Goal: Task Accomplishment & Management: Manage account settings

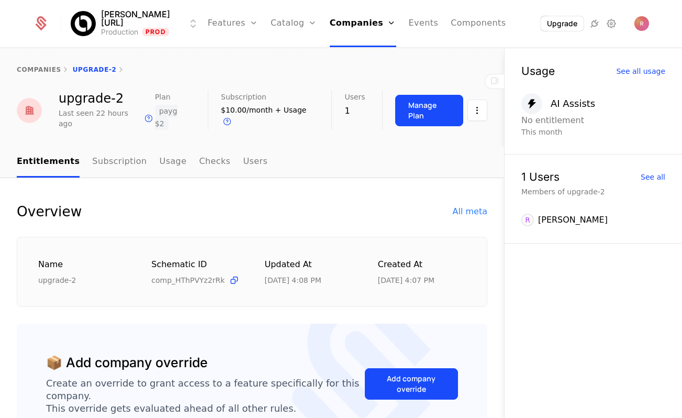
click at [171, 149] on link "Usage" at bounding box center [173, 162] width 27 height 31
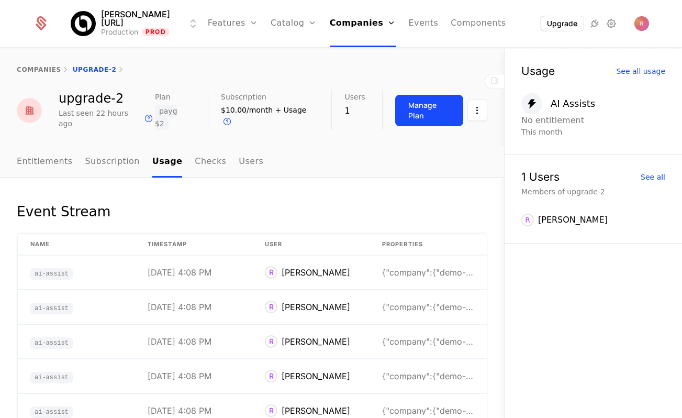
click at [47, 147] on link "Entitlements" at bounding box center [45, 162] width 56 height 31
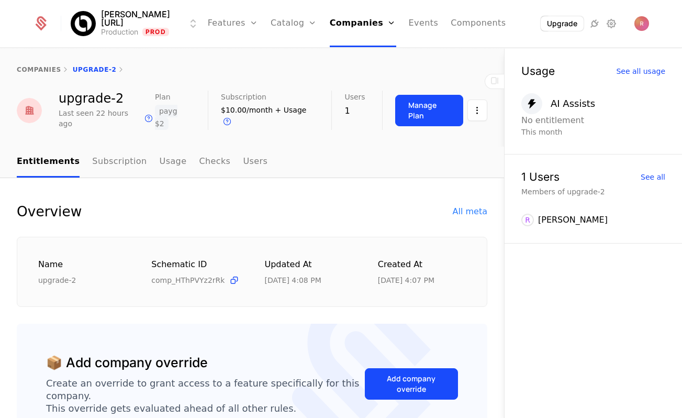
drag, startPoint x: 423, startPoint y: 79, endPoint x: 417, endPoint y: 88, distance: 11.3
click at [421, 84] on div "companies upgrade-2" at bounding box center [252, 70] width 504 height 42
click at [408, 105] on div "Manage Plan" at bounding box center [429, 110] width 42 height 21
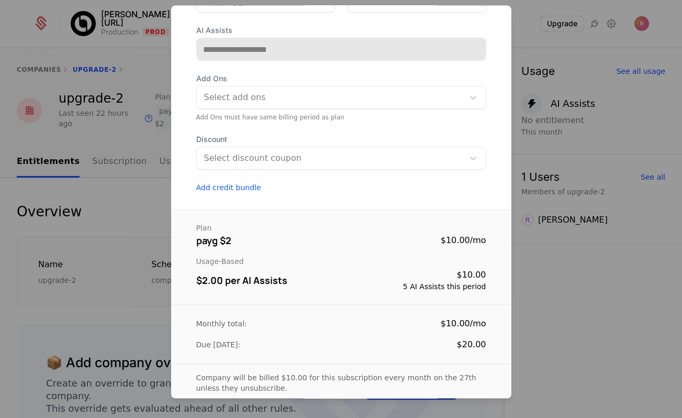
scroll to position [158, 0]
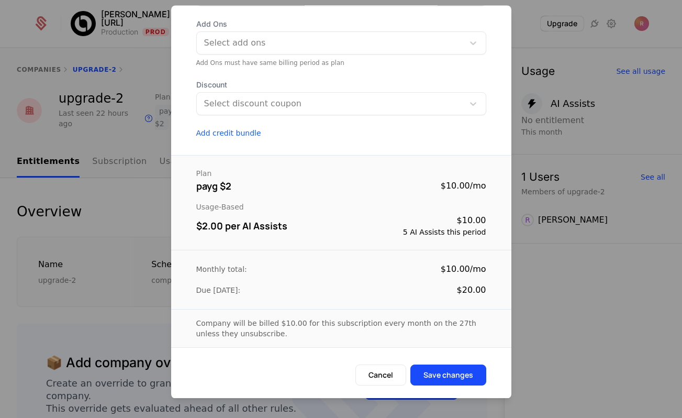
click at [141, 198] on div at bounding box center [341, 209] width 682 height 418
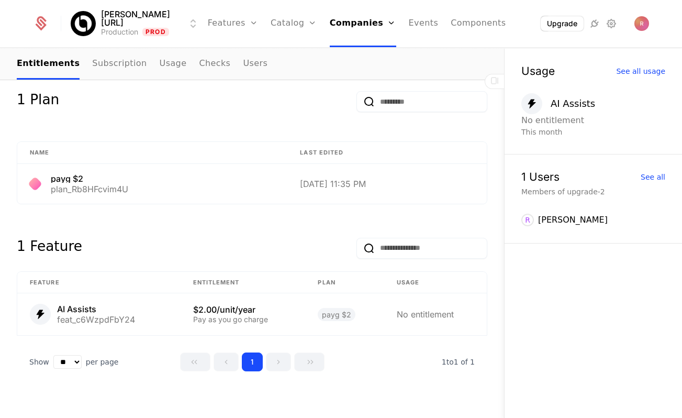
scroll to position [494, 0]
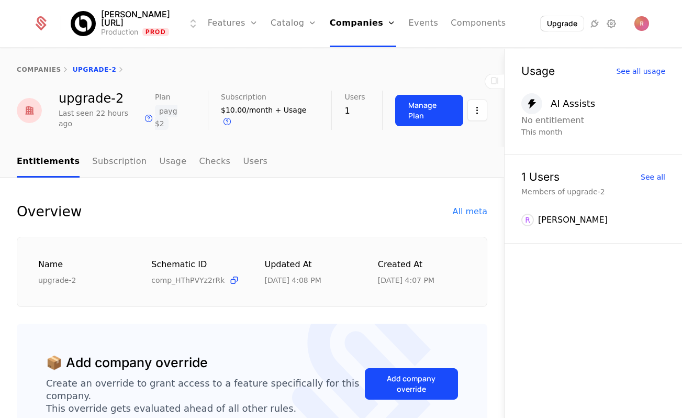
click at [420, 93] on div "Manage Plan" at bounding box center [441, 110] width 92 height 39
click at [418, 96] on button "Manage Plan" at bounding box center [429, 110] width 68 height 31
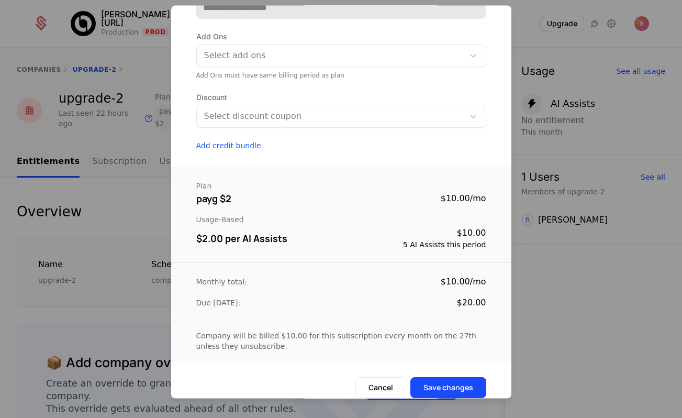
scroll to position [149, 0]
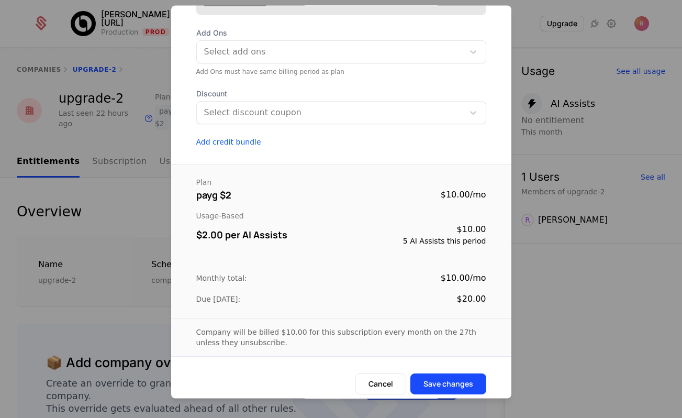
click at [119, 197] on div at bounding box center [341, 209] width 682 height 418
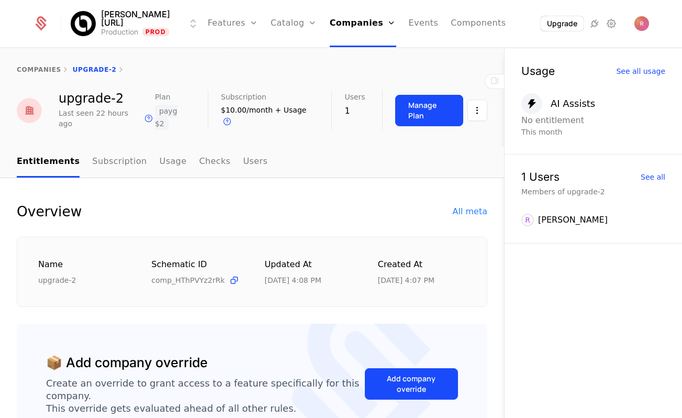
scroll to position [494, 0]
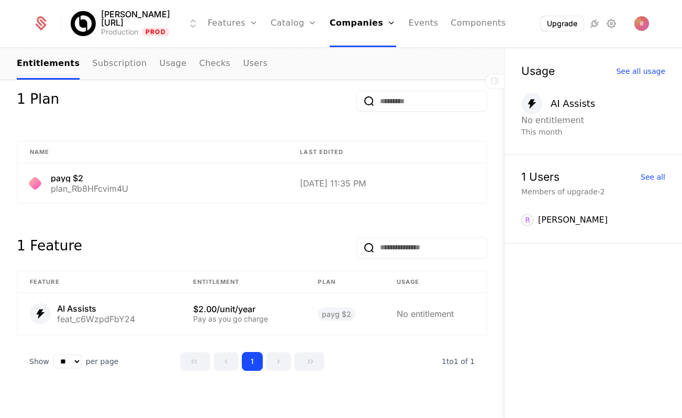
click at [344, 23] on link "Companies" at bounding box center [363, 23] width 67 height 47
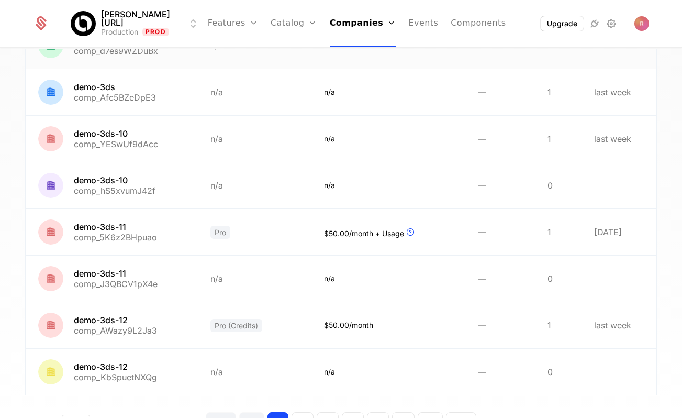
scroll to position [277, 0]
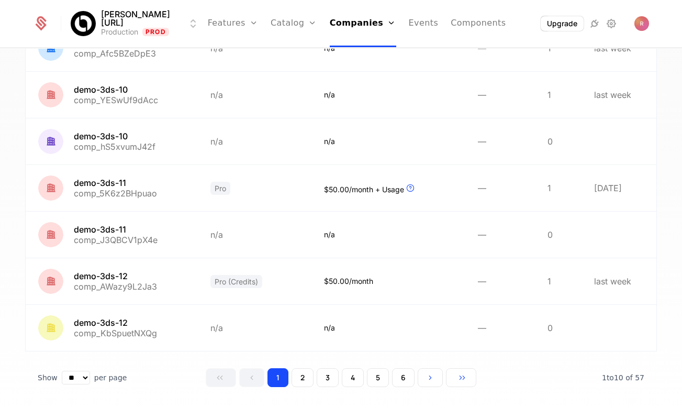
click at [406, 377] on button "6" at bounding box center [403, 377] width 23 height 19
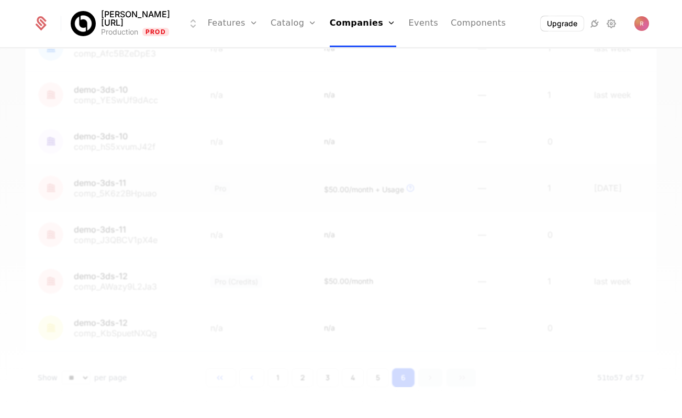
scroll to position [137, 0]
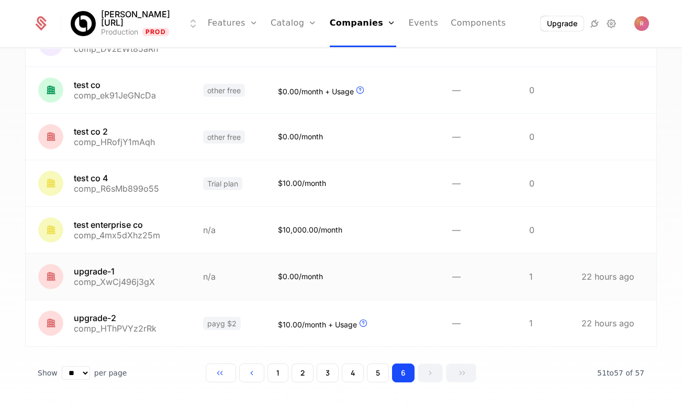
click at [206, 298] on link at bounding box center [228, 276] width 75 height 46
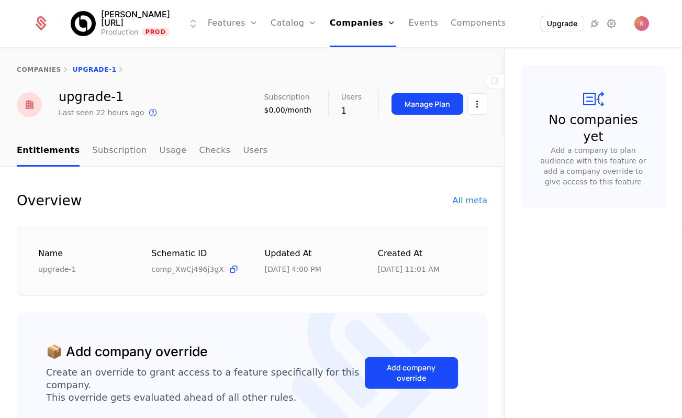
click at [161, 152] on link "Usage" at bounding box center [173, 151] width 27 height 31
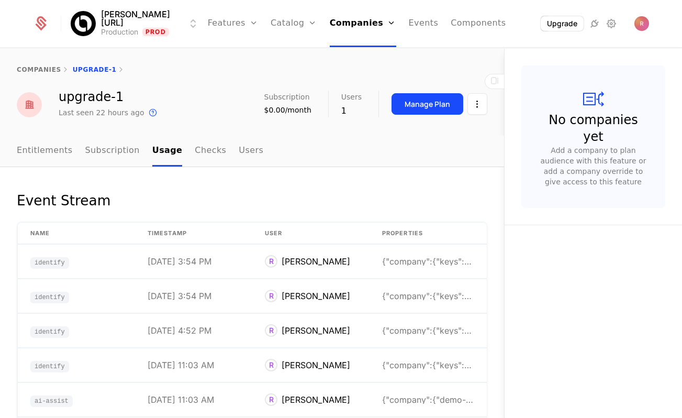
click at [48, 154] on link "Entitlements" at bounding box center [45, 151] width 56 height 31
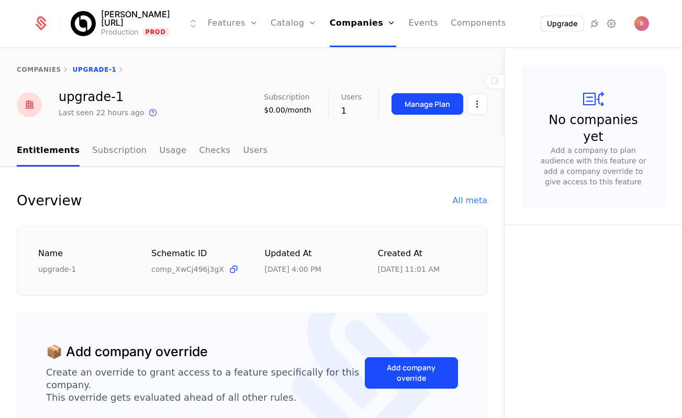
click at [390, 104] on div "Subscription $0.00/month Users 1 Manage Plan" at bounding box center [375, 104] width 223 height 27
click at [402, 104] on button "Manage Plan" at bounding box center [428, 103] width 72 height 21
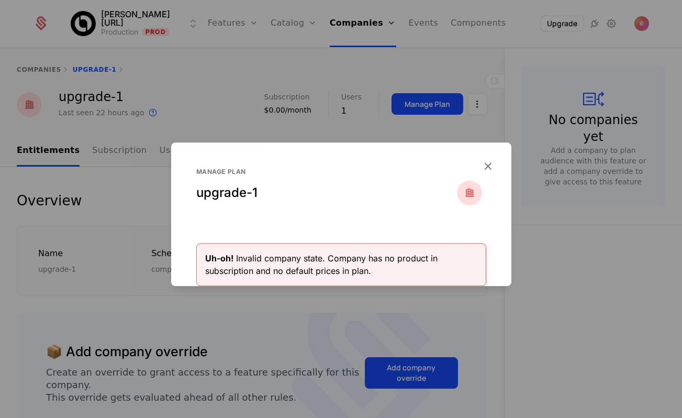
click at [488, 167] on icon "button" at bounding box center [488, 166] width 14 height 14
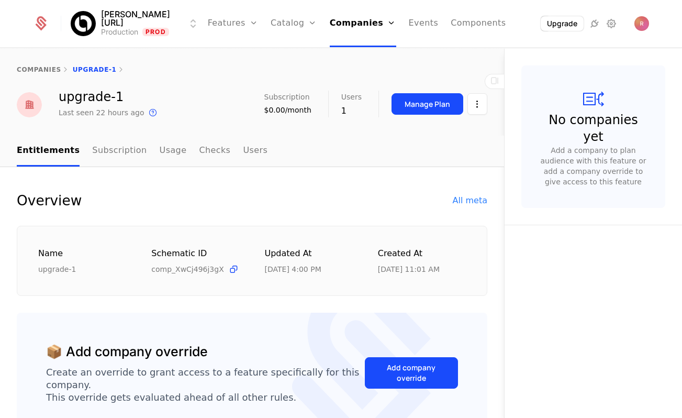
click at [92, 147] on link "Subscription" at bounding box center [119, 151] width 54 height 31
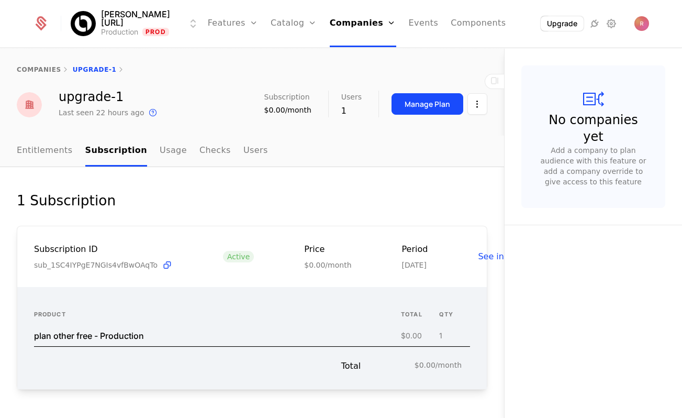
scroll to position [50, 0]
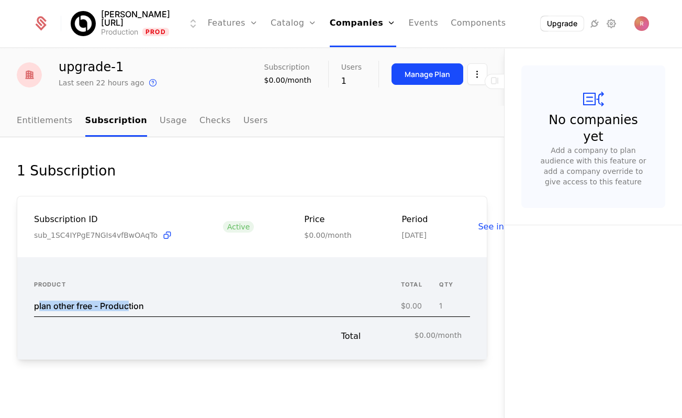
drag, startPoint x: 39, startPoint y: 307, endPoint x: 129, endPoint y: 306, distance: 90.6
click at [129, 306] on div "plan other free - Production" at bounding box center [89, 306] width 110 height 8
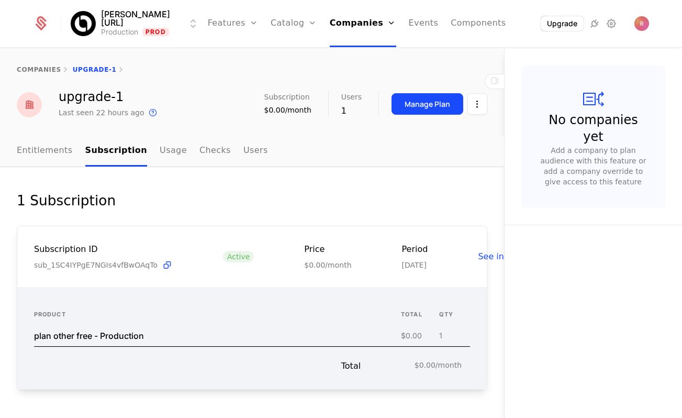
click at [483, 263] on span "See in Stripe" at bounding box center [504, 256] width 53 height 13
click at [350, 10] on link "Companies" at bounding box center [363, 23] width 67 height 47
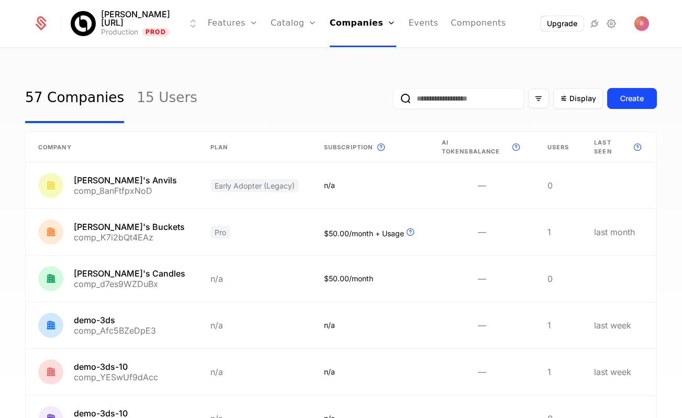
click at [146, 95] on link "15 Users" at bounding box center [167, 98] width 61 height 49
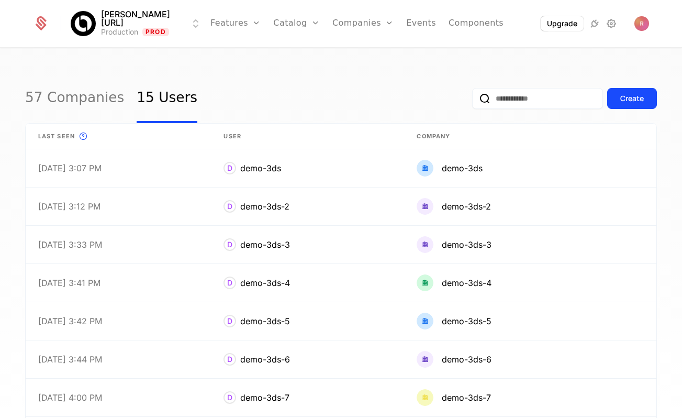
click at [56, 104] on link "57 Companies" at bounding box center [74, 98] width 99 height 49
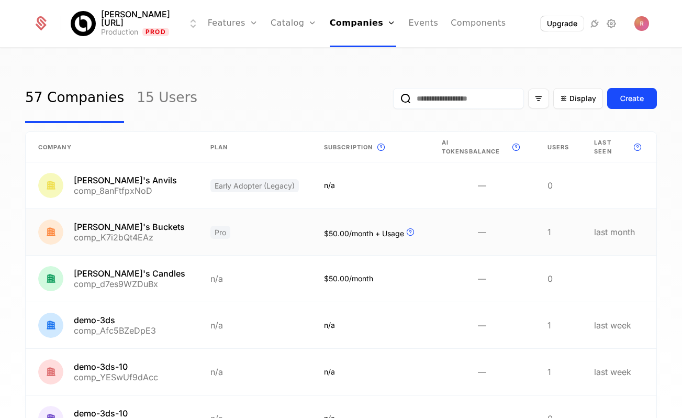
scroll to position [277, 0]
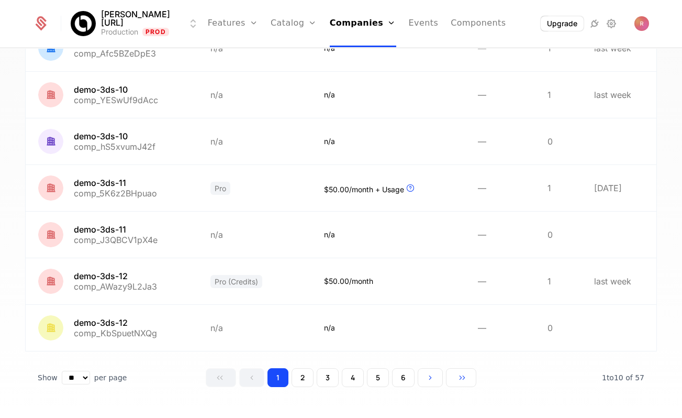
click at [404, 368] on button "6" at bounding box center [403, 377] width 23 height 19
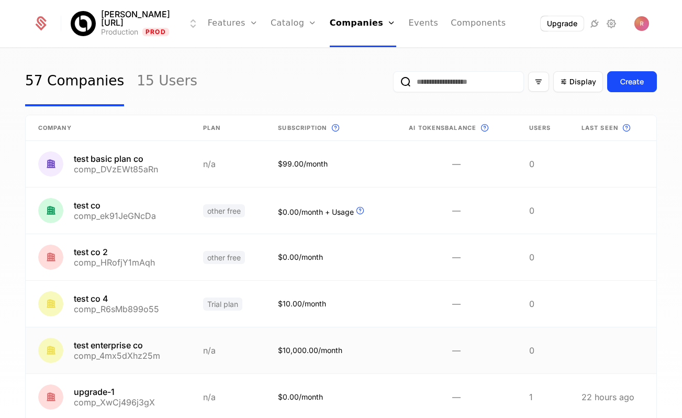
scroll to position [137, 0]
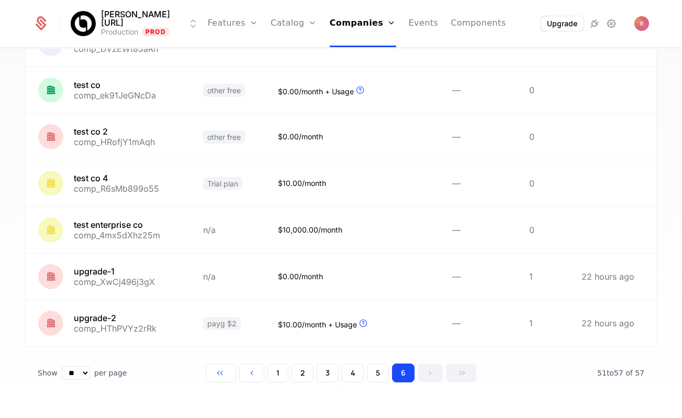
click at [270, 364] on button "1" at bounding box center [278, 372] width 21 height 19
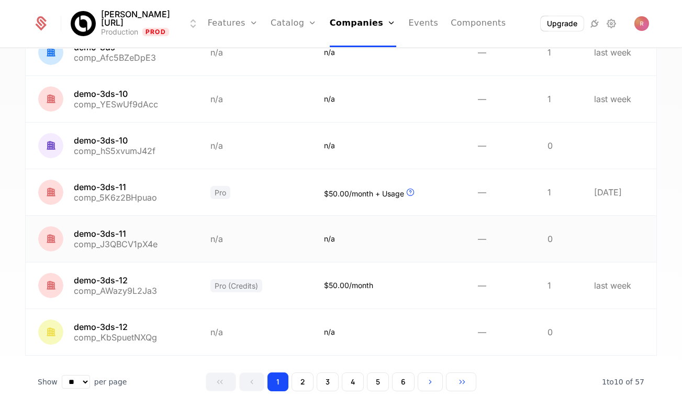
scroll to position [277, 0]
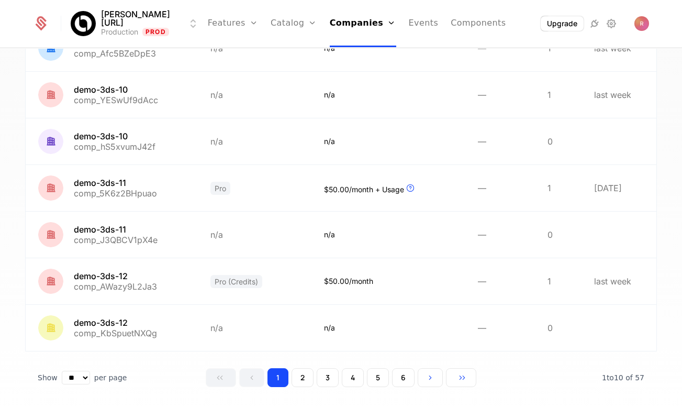
click at [318, 374] on button "3" at bounding box center [328, 377] width 22 height 19
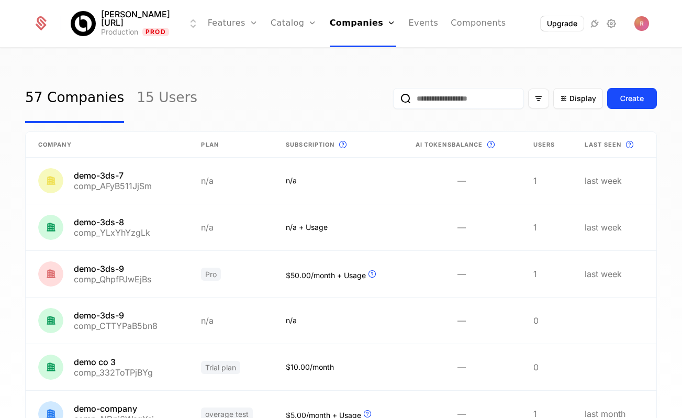
scroll to position [277, 0]
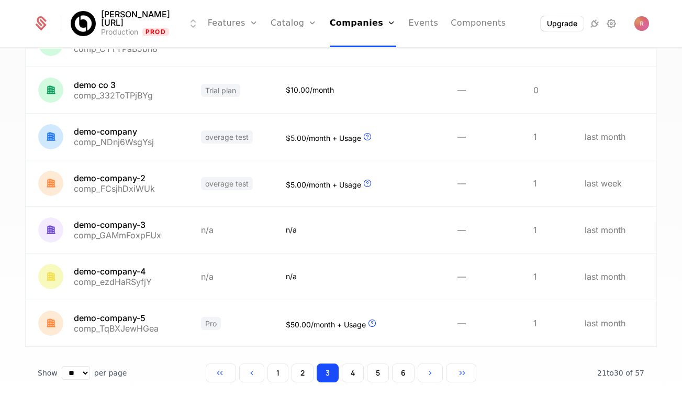
click at [309, 381] on button "2" at bounding box center [303, 372] width 22 height 19
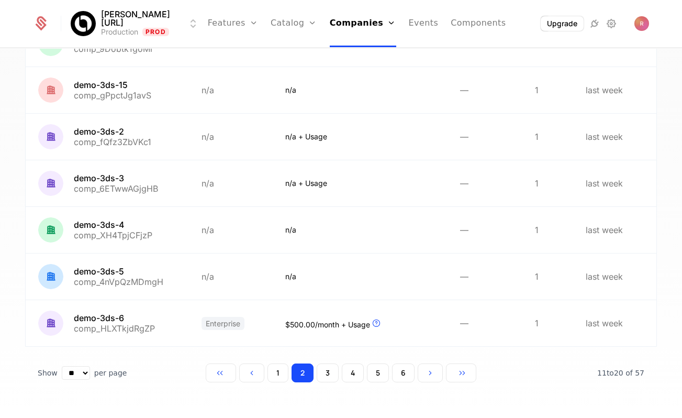
click at [405, 373] on button "6" at bounding box center [403, 372] width 23 height 19
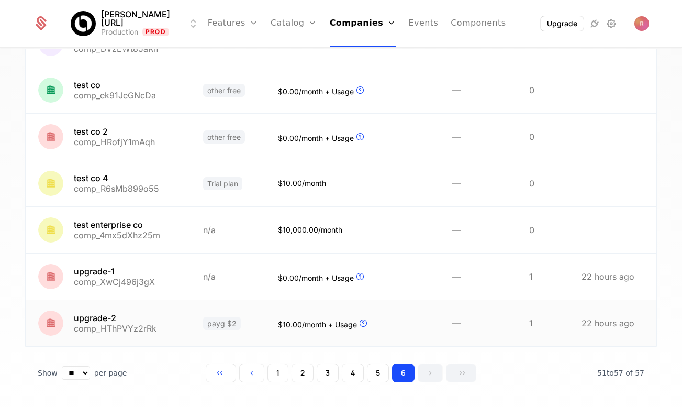
click at [164, 319] on link at bounding box center [108, 323] width 165 height 46
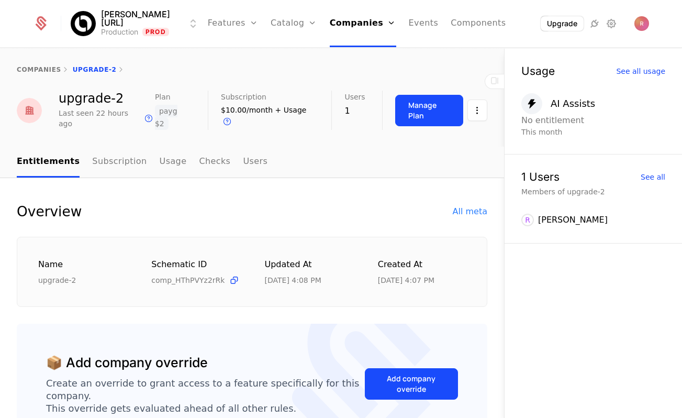
click at [230, 79] on div "companies upgrade-2" at bounding box center [252, 70] width 504 height 42
click at [354, 24] on link "Companies" at bounding box center [363, 23] width 67 height 47
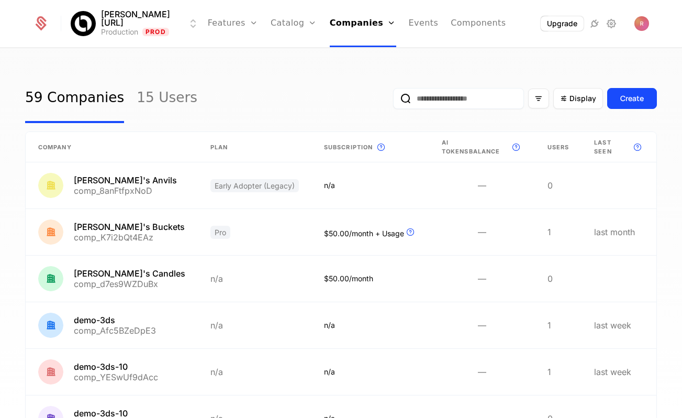
scroll to position [277, 0]
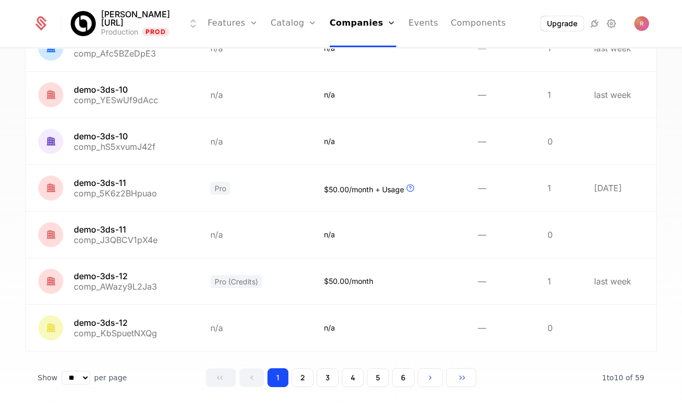
click at [405, 373] on button "6" at bounding box center [403, 377] width 23 height 19
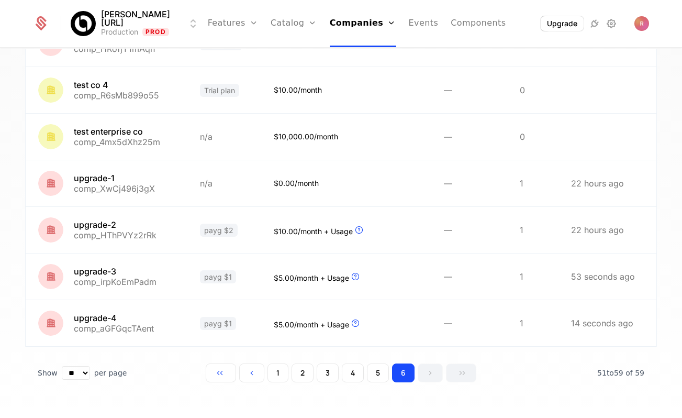
scroll to position [230, 0]
click at [152, 328] on link at bounding box center [107, 323] width 162 height 46
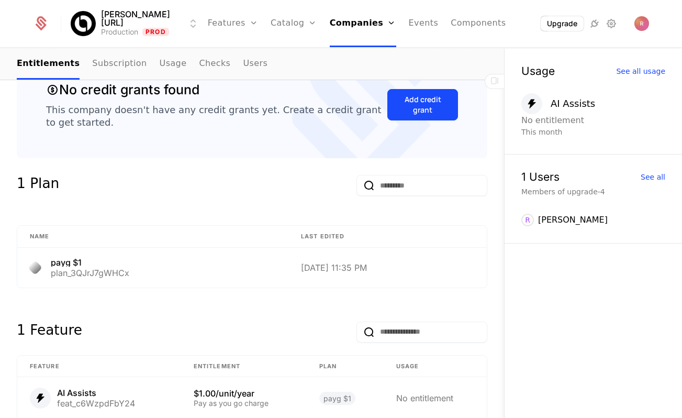
scroll to position [326, 0]
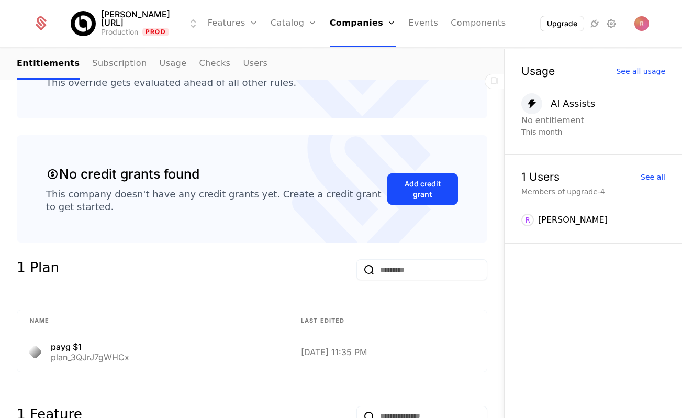
click at [199, 62] on link "Checks" at bounding box center [214, 64] width 31 height 31
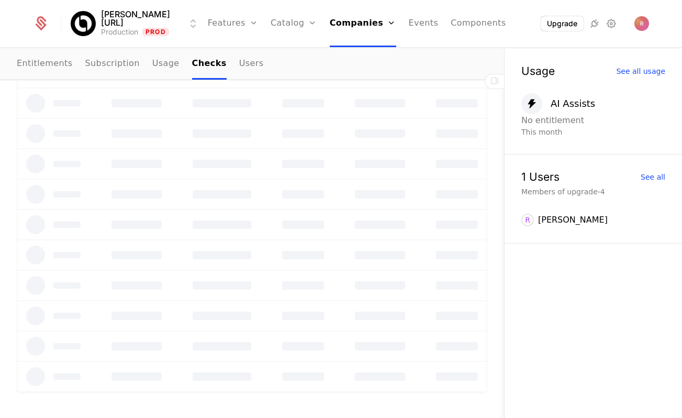
scroll to position [143, 0]
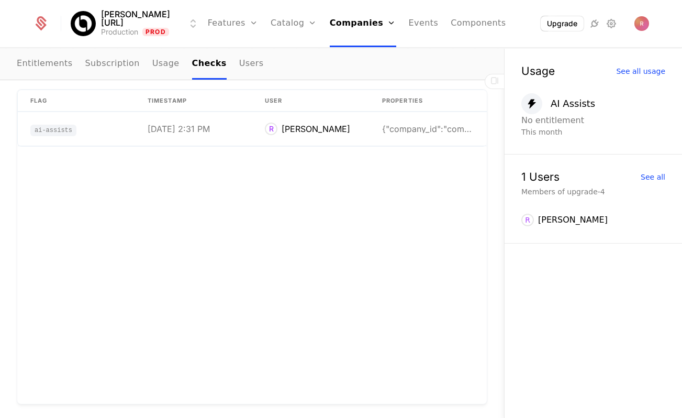
click at [143, 59] on ul "Entitlements Subscription Usage Checks Users" at bounding box center [140, 64] width 247 height 31
click at [157, 56] on link "Usage" at bounding box center [165, 64] width 27 height 31
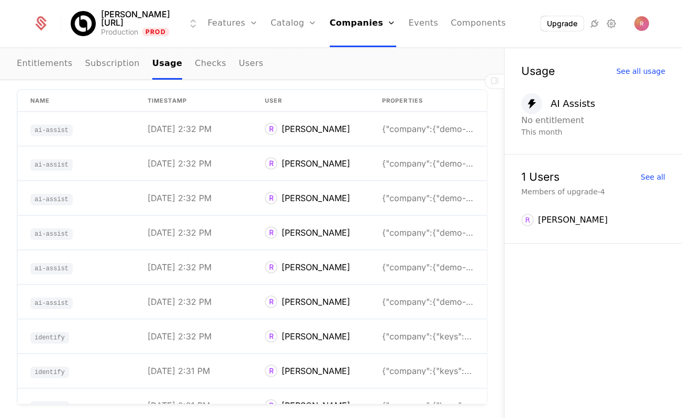
click at [60, 67] on link "Entitlements" at bounding box center [45, 64] width 56 height 31
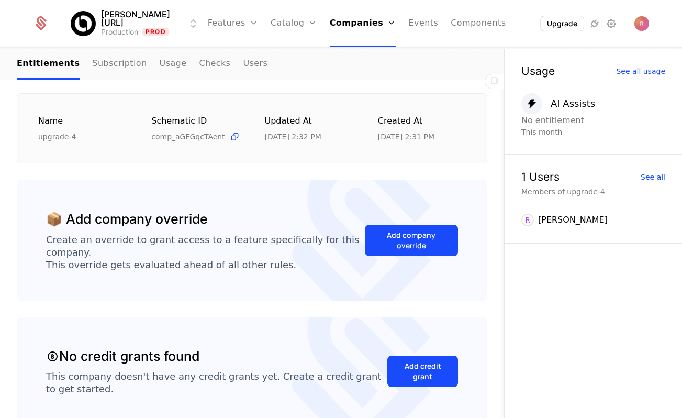
scroll to position [494, 0]
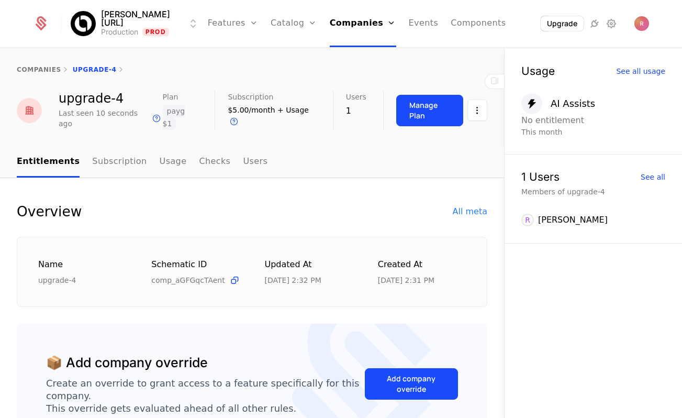
click at [412, 107] on div "Manage Plan" at bounding box center [430, 110] width 41 height 21
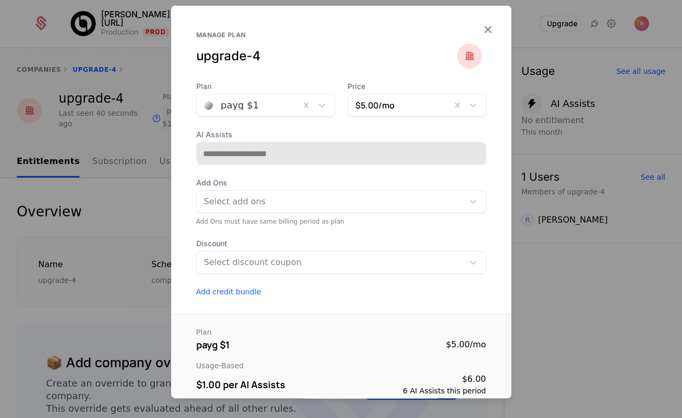
click at [275, 105] on div at bounding box center [248, 105] width 88 height 15
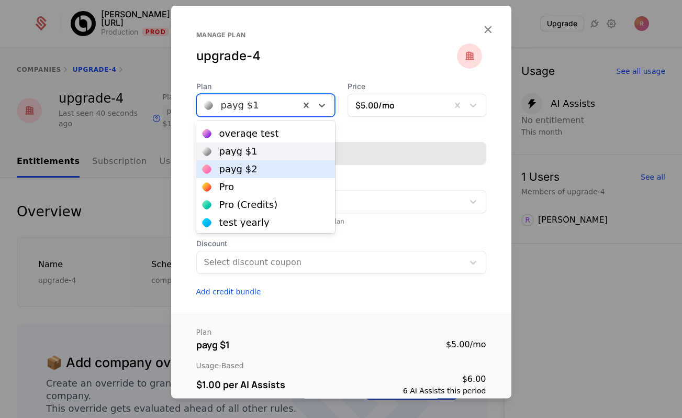
scroll to position [92, 0]
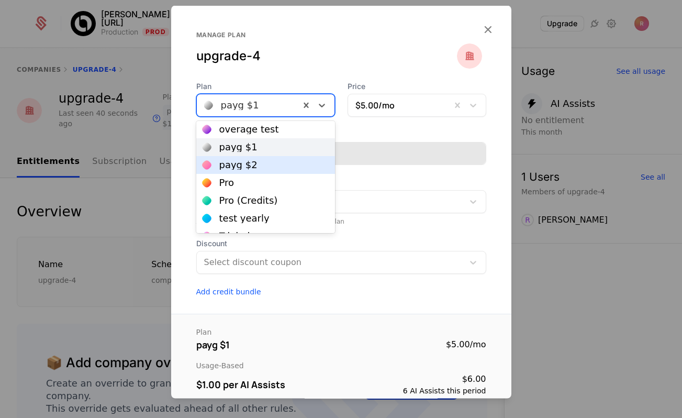
click at [251, 169] on div "payg $2" at bounding box center [238, 164] width 38 height 9
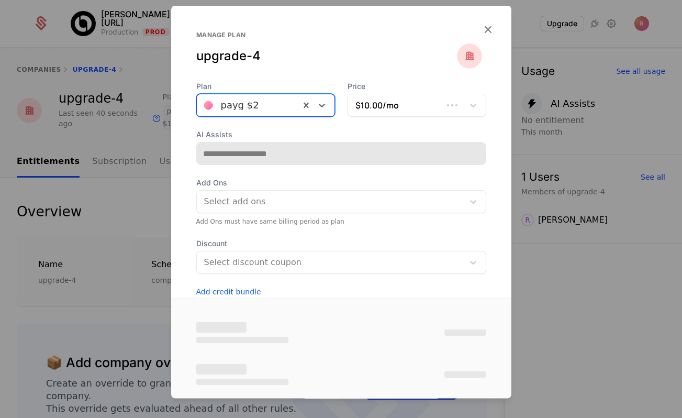
type input "**********"
click at [374, 129] on label "AI Assists" at bounding box center [341, 134] width 290 height 10
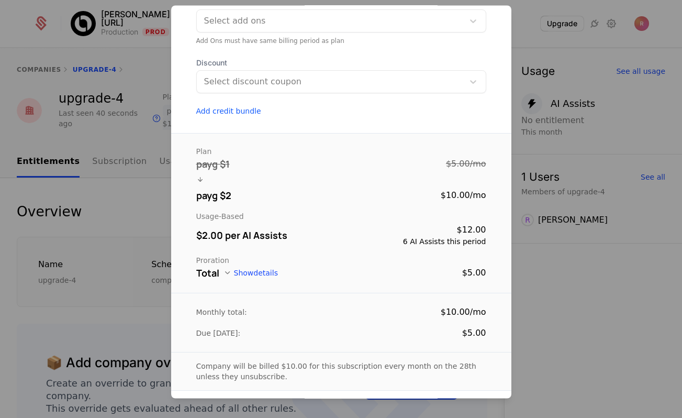
scroll to position [223, 0]
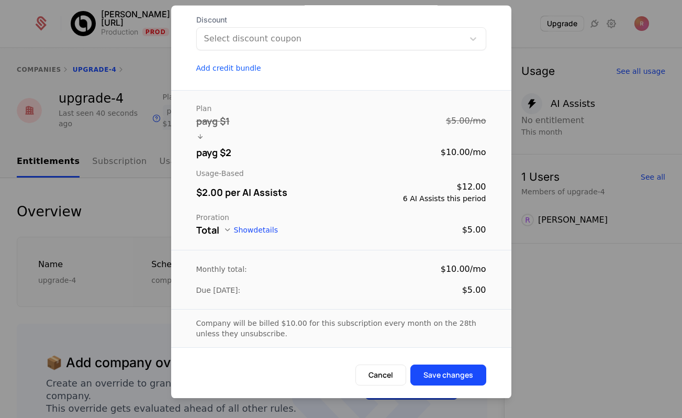
click at [455, 379] on button "Save changes" at bounding box center [449, 375] width 76 height 21
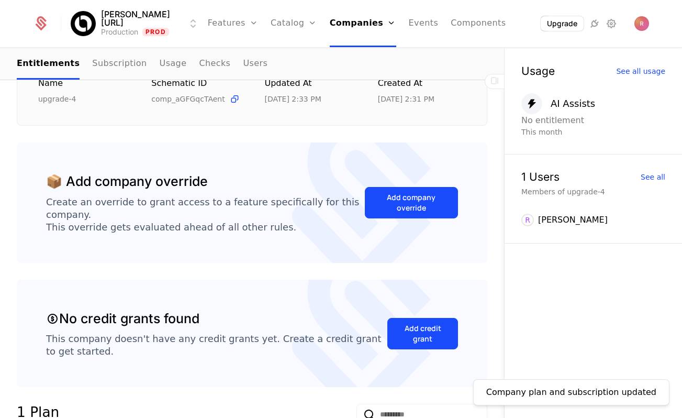
scroll to position [47, 0]
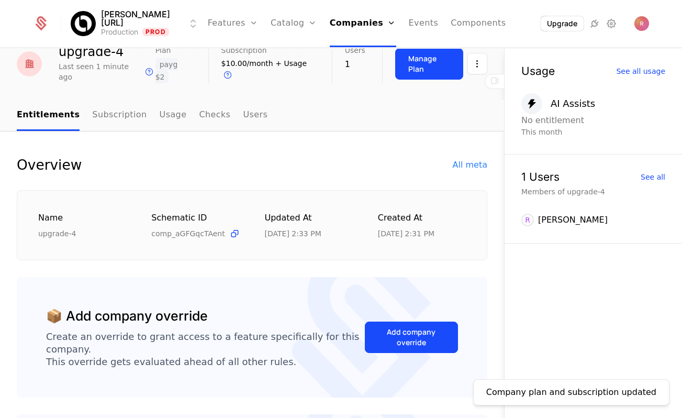
click at [417, 51] on button "Manage Plan" at bounding box center [429, 63] width 68 height 31
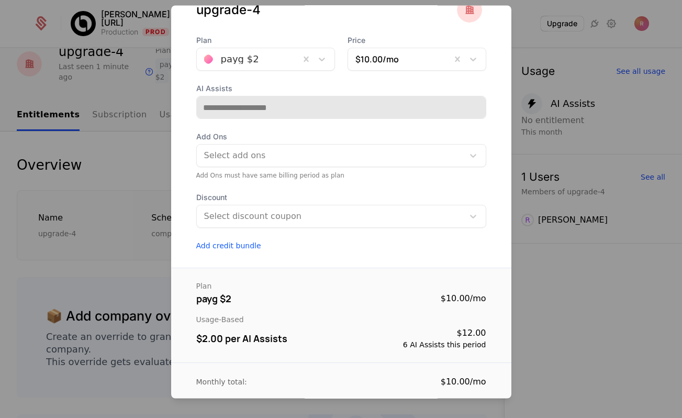
scroll to position [158, 0]
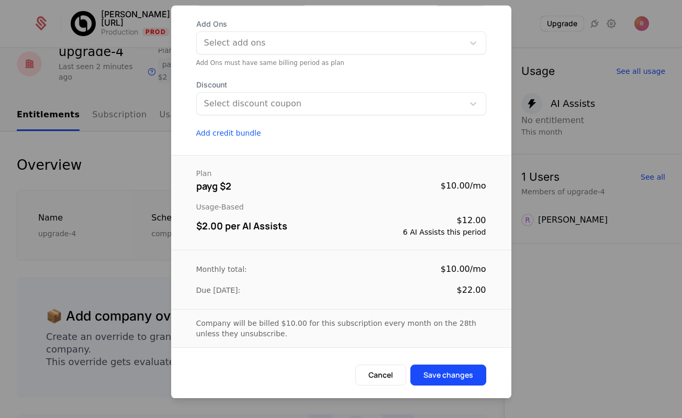
click at [134, 143] on div at bounding box center [341, 209] width 682 height 418
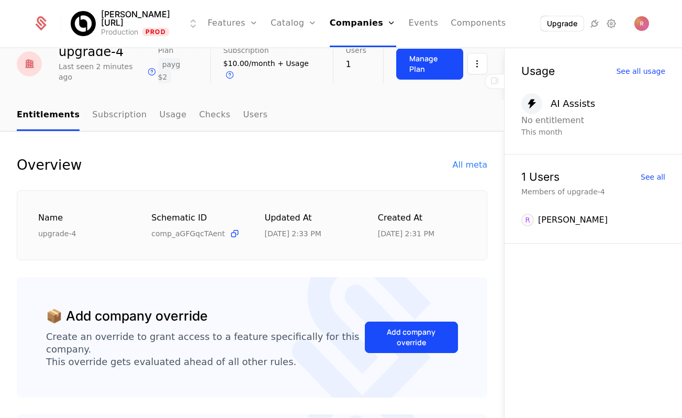
scroll to position [0, 0]
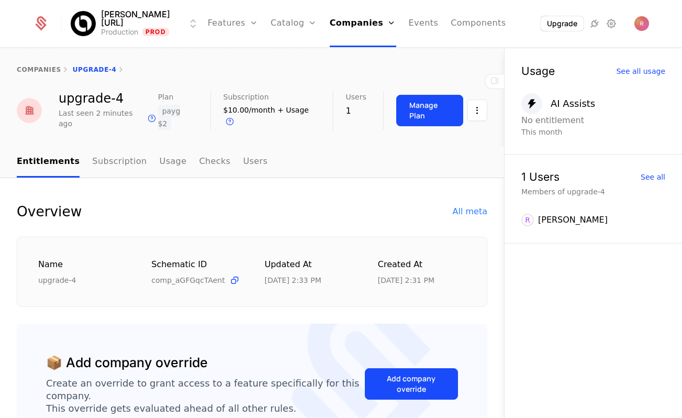
click at [435, 103] on div "Manage Plan" at bounding box center [430, 110] width 41 height 21
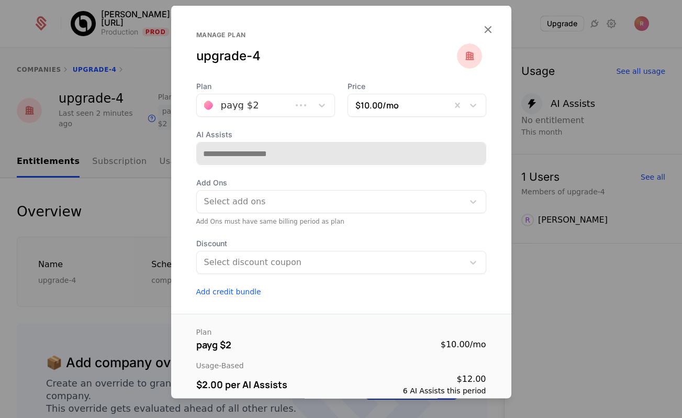
click at [271, 129] on label "AI Assists" at bounding box center [341, 134] width 290 height 10
click at [271, 112] on div at bounding box center [248, 105] width 88 height 15
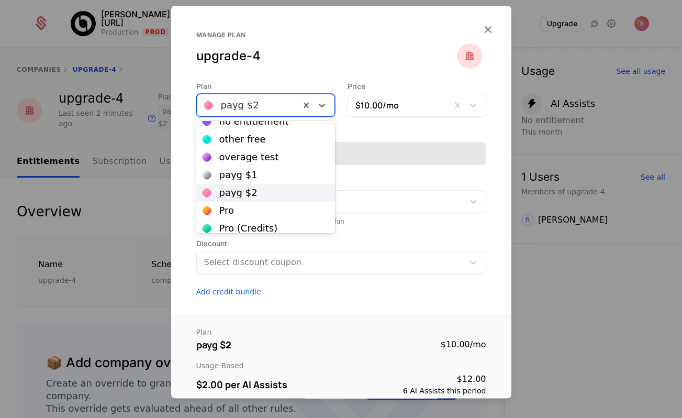
scroll to position [106, 0]
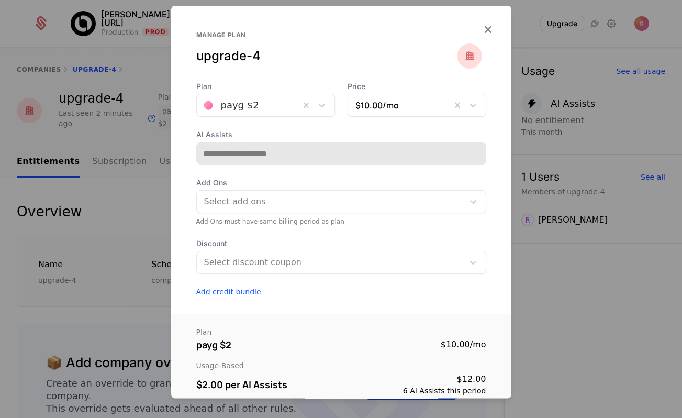
click at [152, 156] on div at bounding box center [341, 209] width 682 height 418
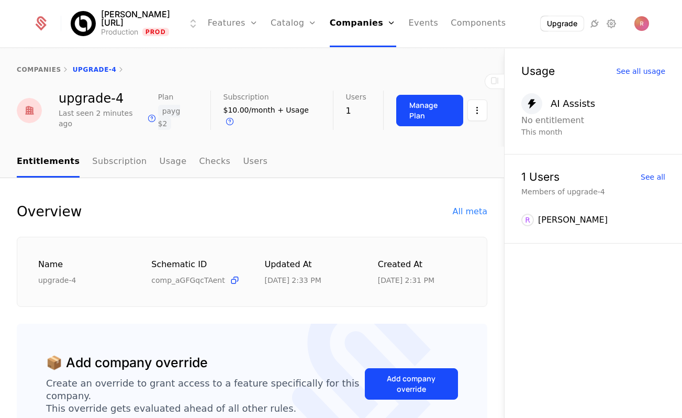
click at [364, 17] on link "Companies" at bounding box center [363, 23] width 67 height 47
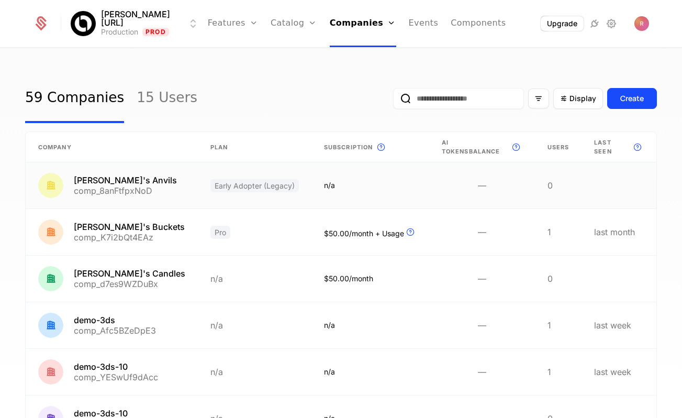
scroll to position [277, 0]
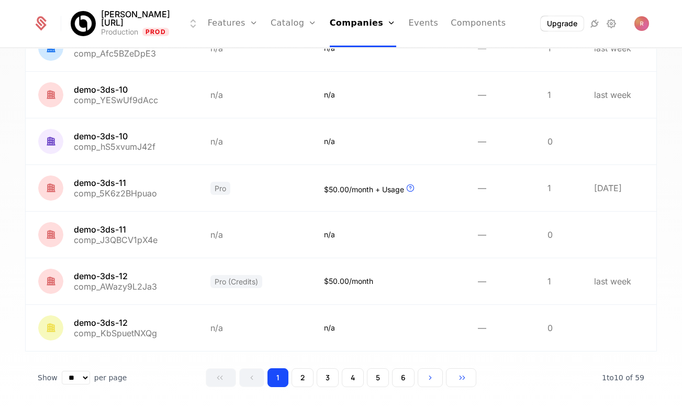
click at [415, 371] on div "1 2 3 4 5 6" at bounding box center [341, 377] width 271 height 19
click at [405, 372] on button "6" at bounding box center [403, 377] width 23 height 19
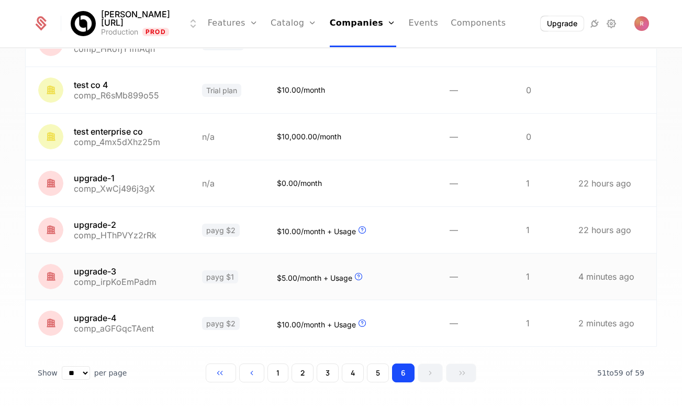
scroll to position [230, 0]
click at [143, 237] on link at bounding box center [108, 230] width 164 height 46
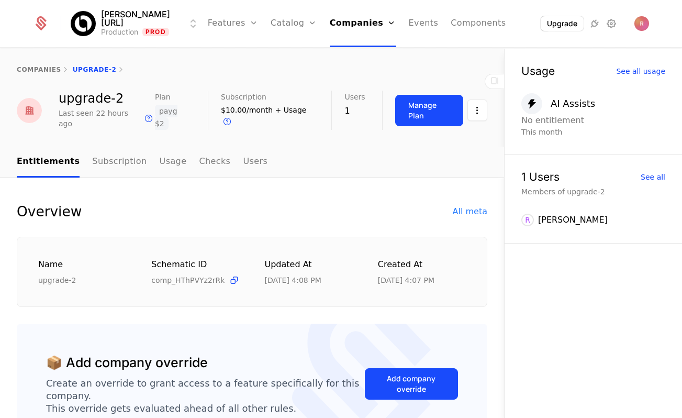
click at [430, 95] on button "Manage Plan" at bounding box center [429, 110] width 68 height 31
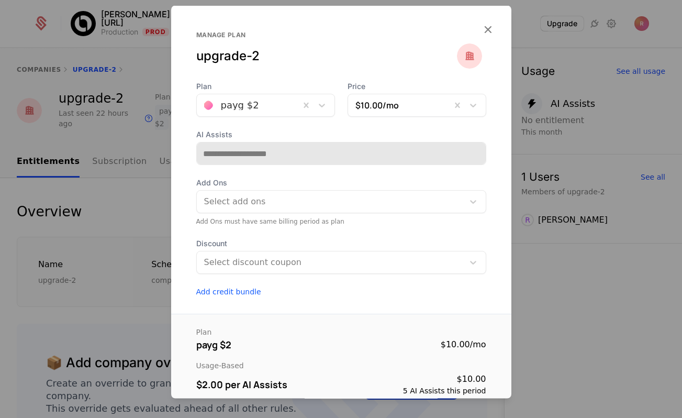
click at [404, 106] on div at bounding box center [400, 105] width 88 height 15
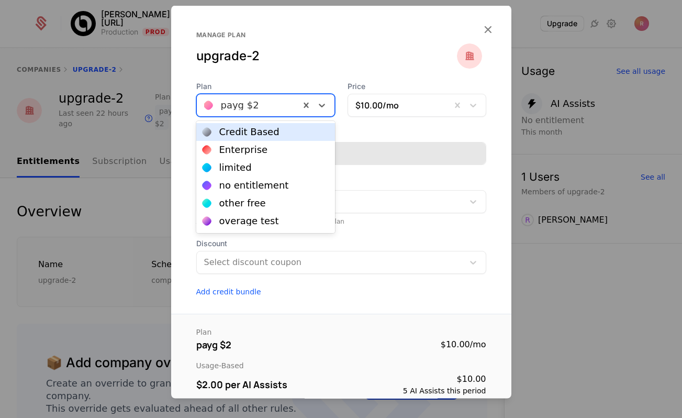
click at [253, 103] on div at bounding box center [248, 105] width 88 height 15
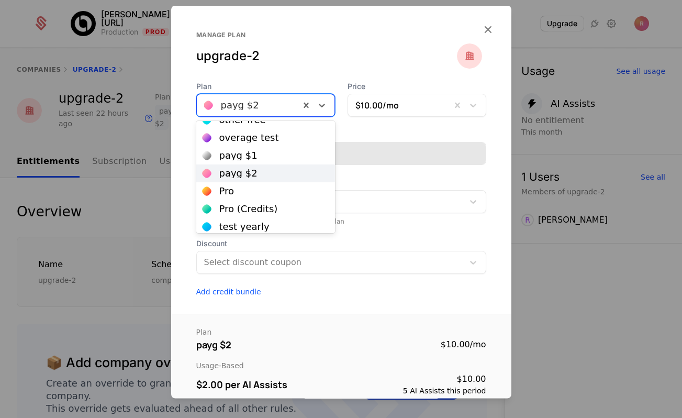
scroll to position [90, 0]
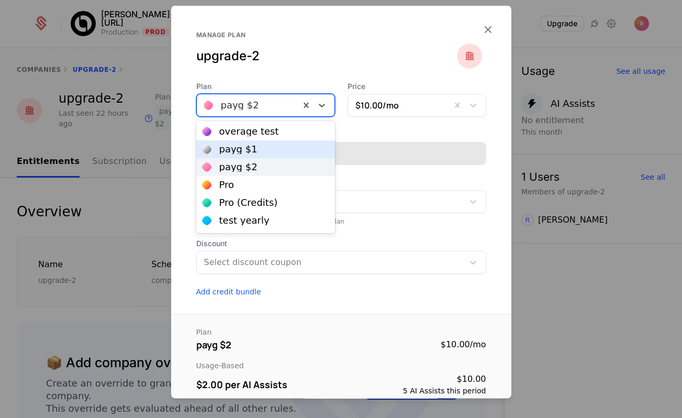
click at [249, 152] on div "payg $1" at bounding box center [238, 149] width 38 height 9
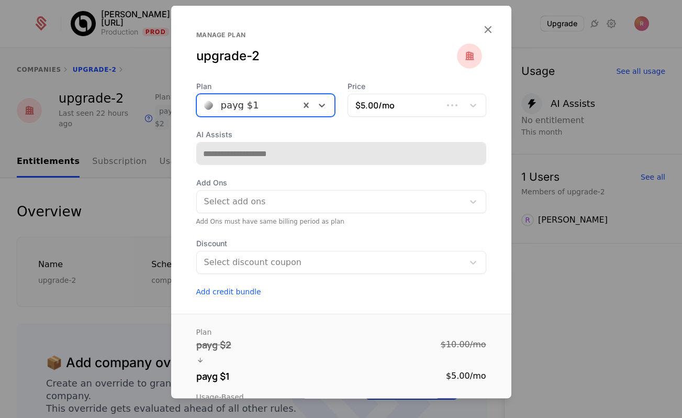
type input "**********"
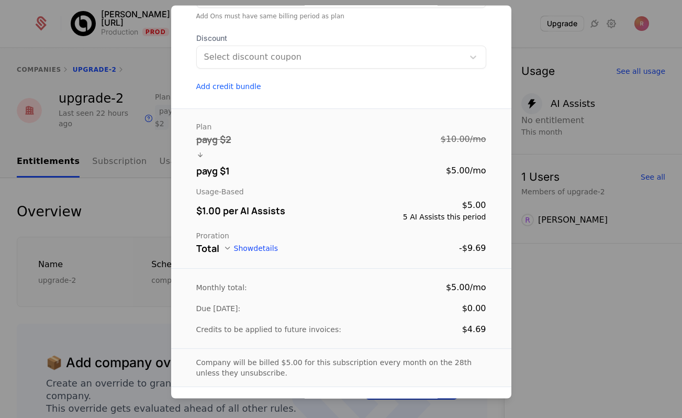
scroll to position [209, 0]
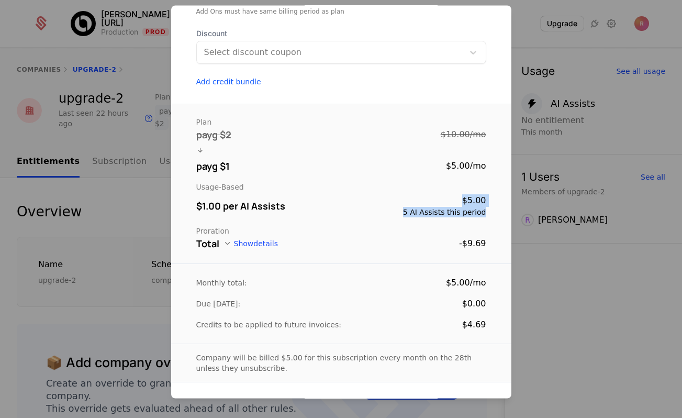
drag, startPoint x: 465, startPoint y: 201, endPoint x: 491, endPoint y: 214, distance: 28.6
click at [491, 214] on div "Plan payg $2 $10.00 / mo payg $1 $5.00 / mo Usage-Based $1.00 per AI Assists $5…" at bounding box center [341, 184] width 340 height 160
click at [260, 240] on button "Show details" at bounding box center [251, 244] width 54 height 8
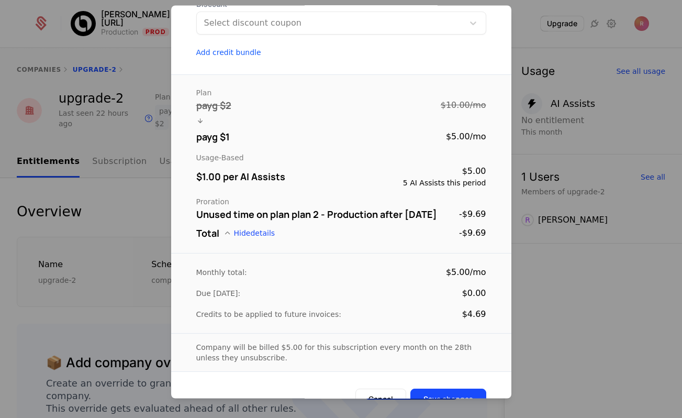
scroll to position [263, 0]
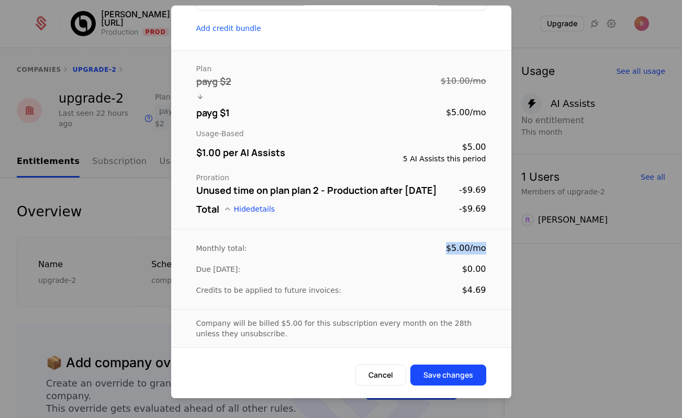
drag, startPoint x: 444, startPoint y: 247, endPoint x: 488, endPoint y: 247, distance: 44.0
click at [488, 247] on div "Monthly total: $5.00 / mo Due today: $0.00 Credits to be applied to future invo…" at bounding box center [341, 269] width 340 height 80
drag, startPoint x: 450, startPoint y: 247, endPoint x: 486, endPoint y: 247, distance: 36.1
click at [486, 247] on div "Monthly total: $5.00 / mo Due today: $0.00 Credits to be applied to future invo…" at bounding box center [341, 269] width 340 height 80
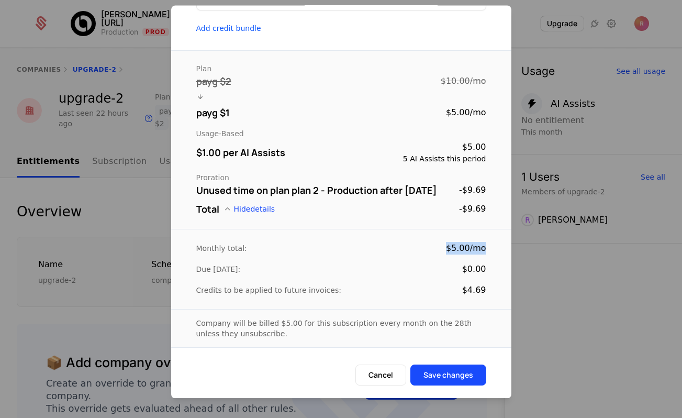
click at [486, 247] on div "Monthly total: $5.00 / mo Due today: $0.00 Credits to be applied to future invo…" at bounding box center [341, 269] width 340 height 80
click at [455, 370] on button "Save changes" at bounding box center [449, 375] width 76 height 21
